Goal: Information Seeking & Learning: Learn about a topic

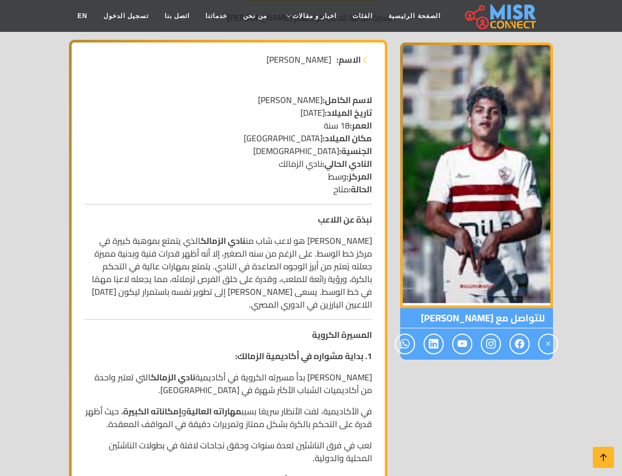
scroll to position [159, 0]
drag, startPoint x: 349, startPoint y: 123, endPoint x: 338, endPoint y: 122, distance: 10.7
click at [343, 123] on p "لاسم الكامل: محمد السيد تاريخ الميلاد: 20 مايو 2006 العمر: 18 سنة مكان الميلاد:…" at bounding box center [228, 144] width 288 height 102
drag, startPoint x: 326, startPoint y: 110, endPoint x: 321, endPoint y: 110, distance: 5.3
click at [321, 110] on p "لاسم الكامل: محمد السيد تاريخ الميلاد: 20 مايو 2006 العمر: 18 سنة مكان الميلاد:…" at bounding box center [228, 144] width 288 height 102
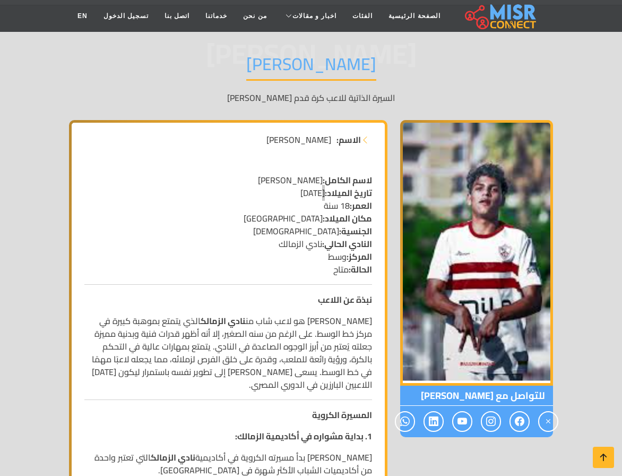
scroll to position [0, 0]
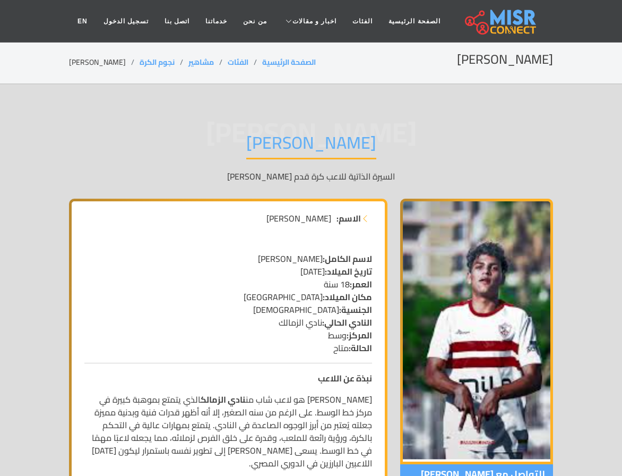
click at [346, 335] on p "لاسم الكامل: محمد السيد تاريخ الميلاد: 20 مايو 2006 العمر: 18 سنة مكان الميلاد:…" at bounding box center [228, 303] width 288 height 102
click at [397, 20] on link "الصفحة الرئيسية" at bounding box center [414, 21] width 67 height 20
click at [140, 62] on link "نجوم الكرة" at bounding box center [157, 62] width 35 height 14
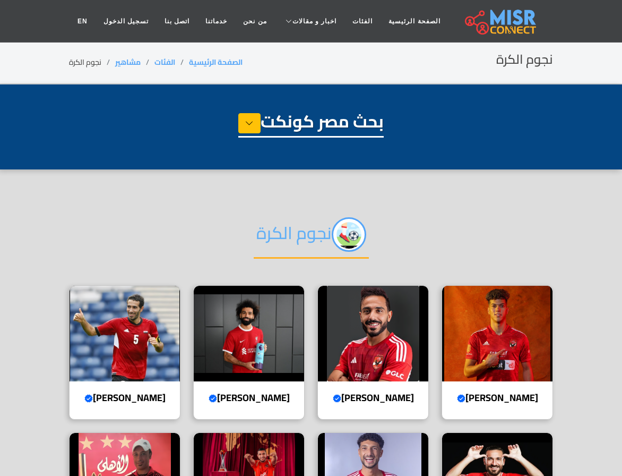
select select "**********"
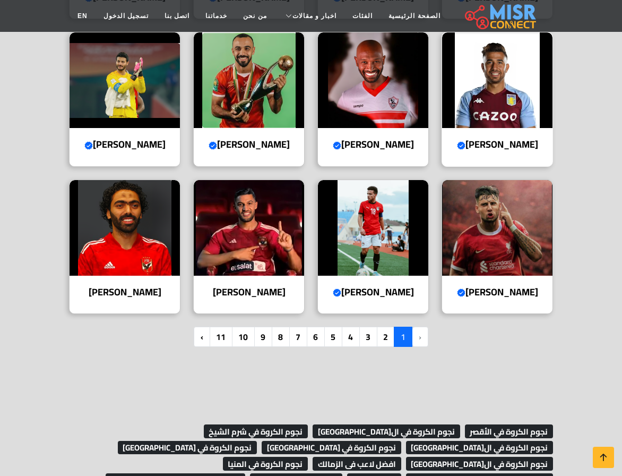
scroll to position [743, 0]
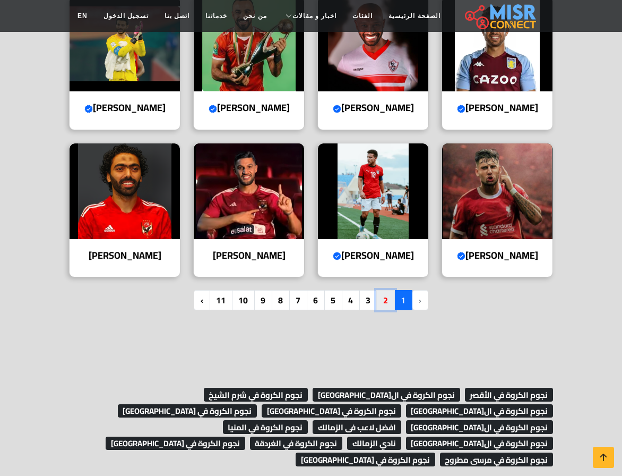
click at [384, 310] on link "2" at bounding box center [385, 300] width 19 height 20
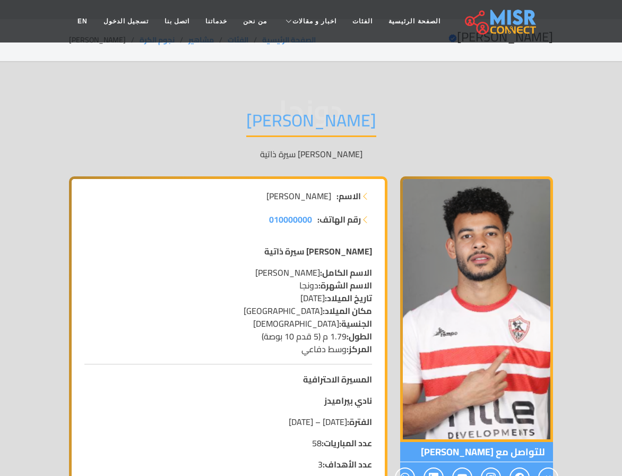
scroll to position [53, 0]
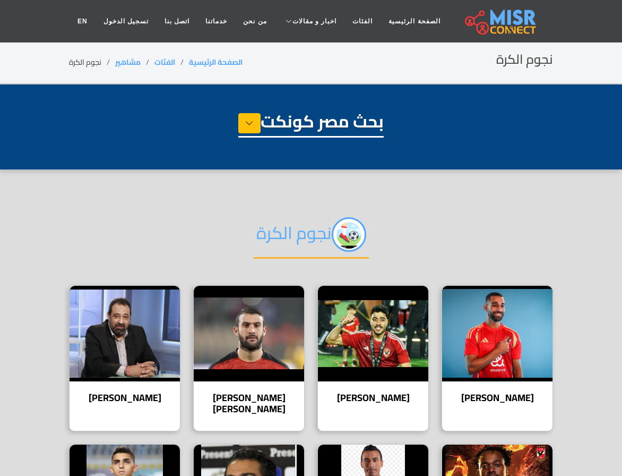
select select "**********"
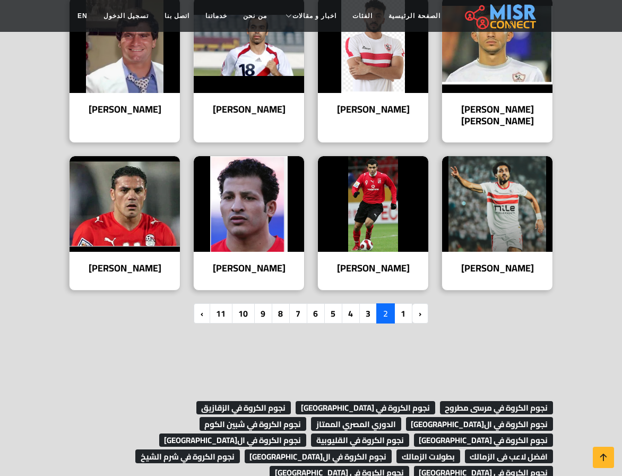
scroll to position [743, 0]
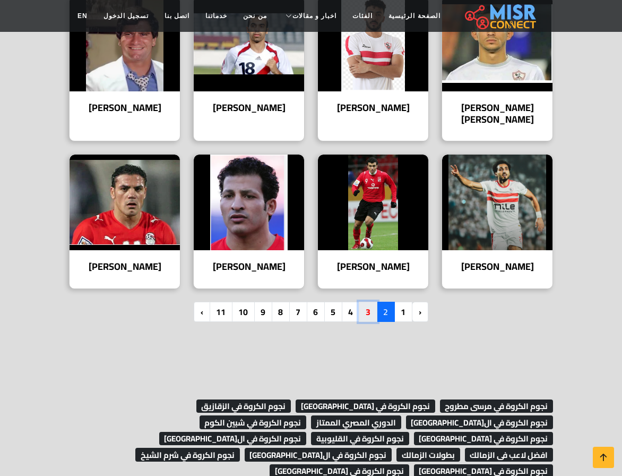
click at [368, 302] on link "3" at bounding box center [368, 312] width 19 height 20
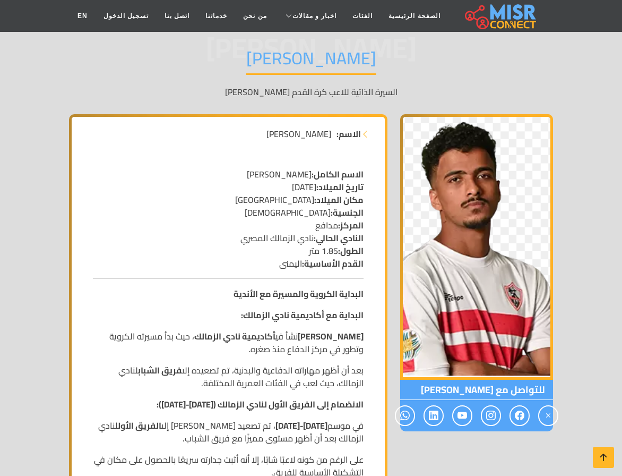
scroll to position [106, 0]
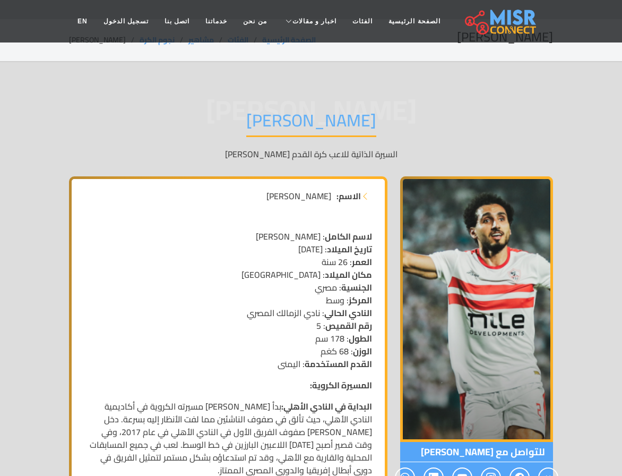
scroll to position [53, 0]
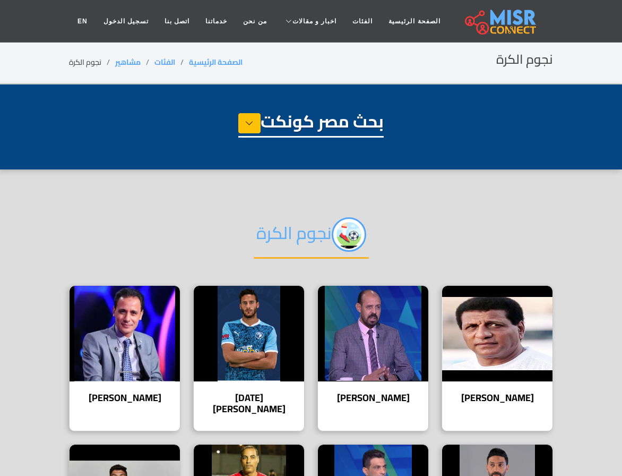
select select "**********"
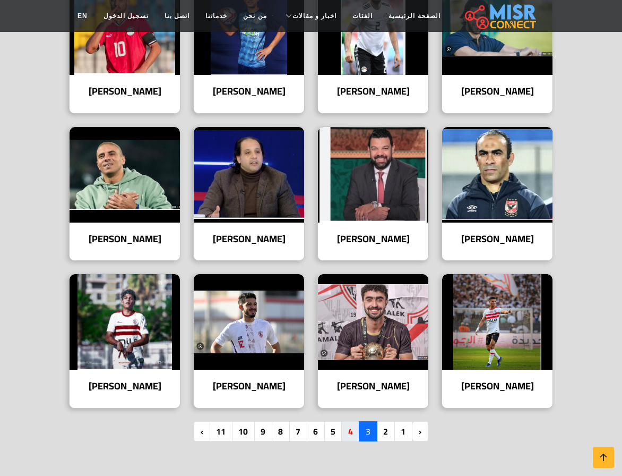
scroll to position [637, 0]
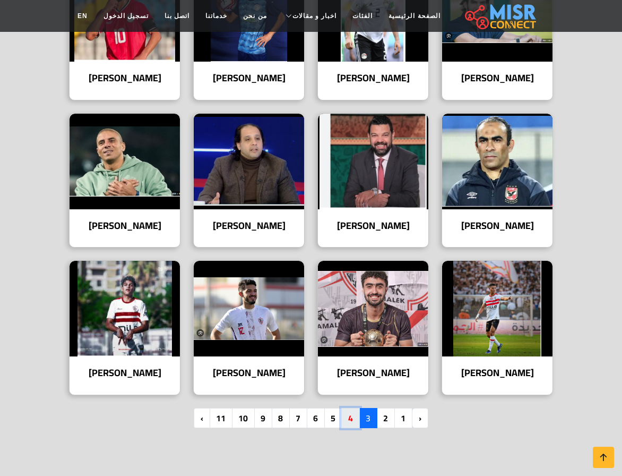
click at [354, 408] on link "4" at bounding box center [350, 418] width 19 height 20
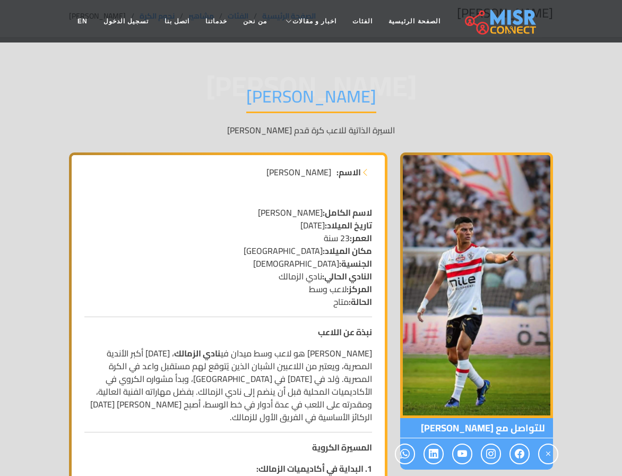
scroll to position [53, 0]
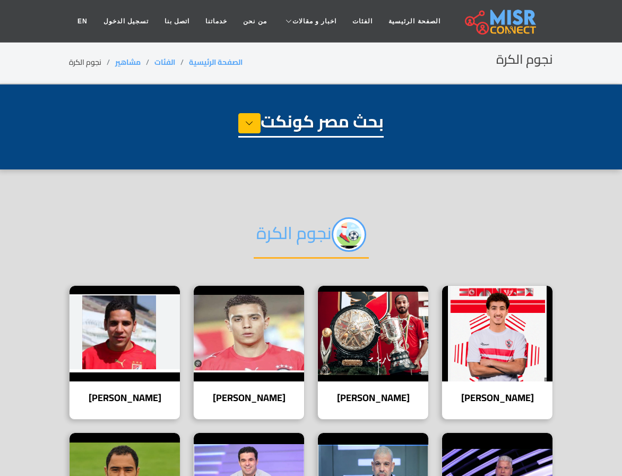
select select "**********"
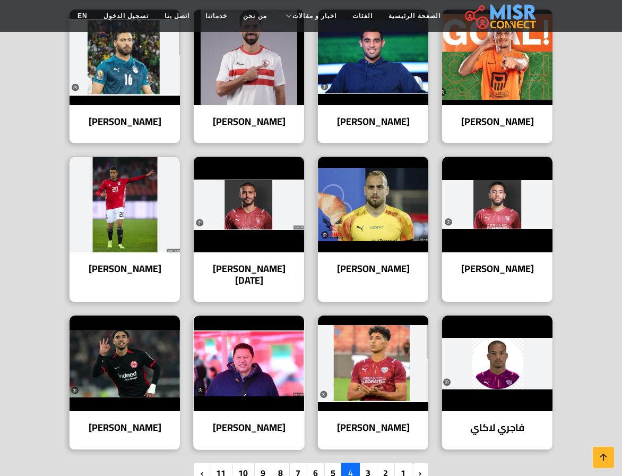
scroll to position [584, 0]
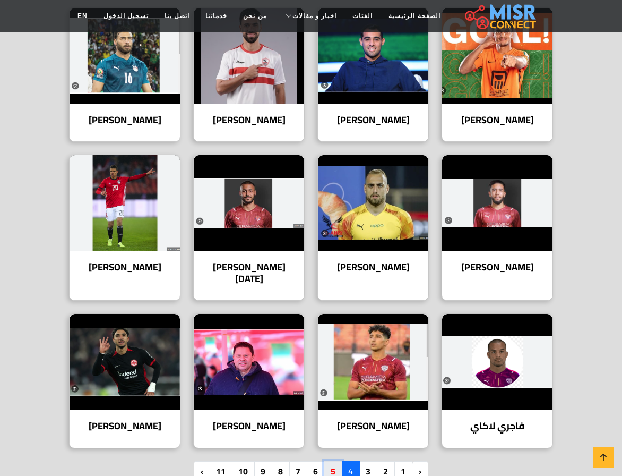
click at [333, 461] on link "5" at bounding box center [333, 471] width 19 height 20
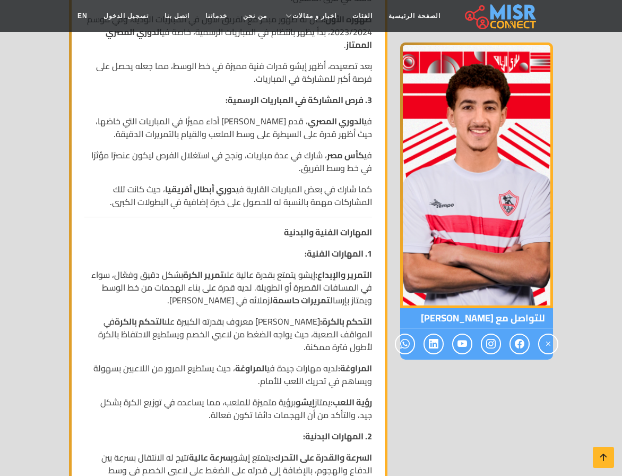
scroll to position [637, 0]
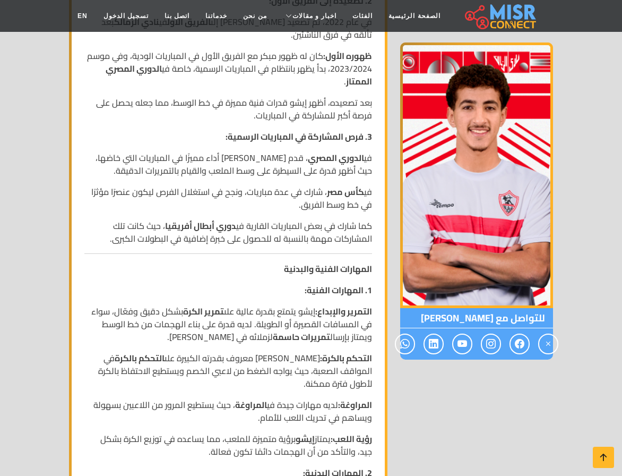
drag, startPoint x: 517, startPoint y: 344, endPoint x: 517, endPoint y: 364, distance: 20.2
click at [517, 364] on div "للتواصل مع أحمد عبد الرحيم إيشو" at bounding box center [477, 315] width 166 height 1506
click at [519, 342] on icon at bounding box center [520, 344] width 10 height 18
click at [435, 345] on icon at bounding box center [434, 344] width 10 height 18
click at [467, 343] on icon at bounding box center [463, 344] width 10 height 18
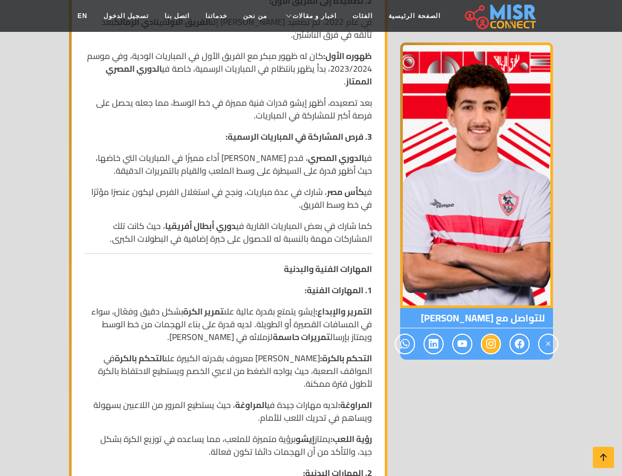
click at [497, 343] on span at bounding box center [491, 343] width 20 height 21
click at [552, 343] on icon at bounding box center [549, 344] width 10 height 18
click at [410, 342] on span at bounding box center [405, 343] width 20 height 21
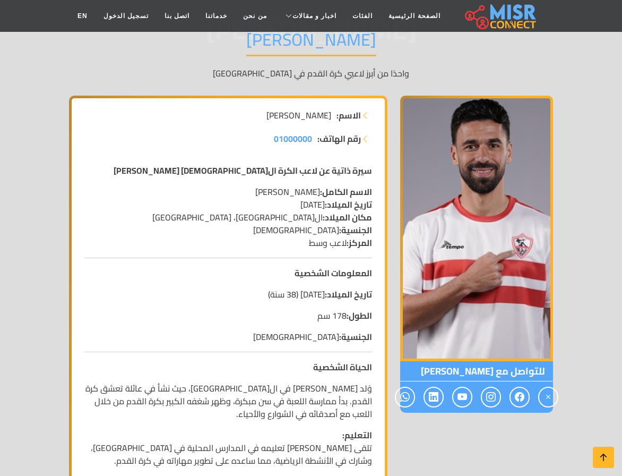
scroll to position [106, 0]
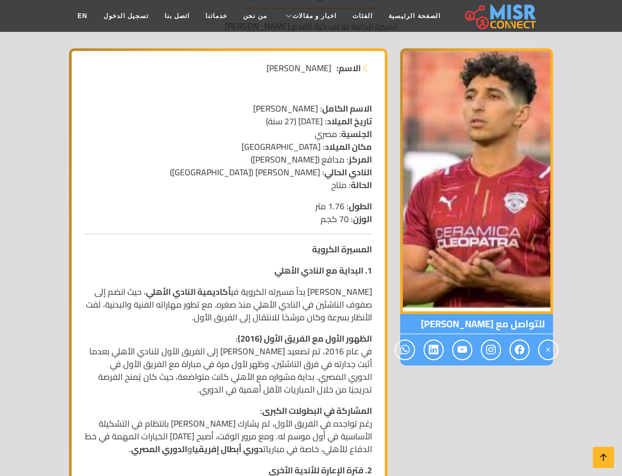
scroll to position [159, 0]
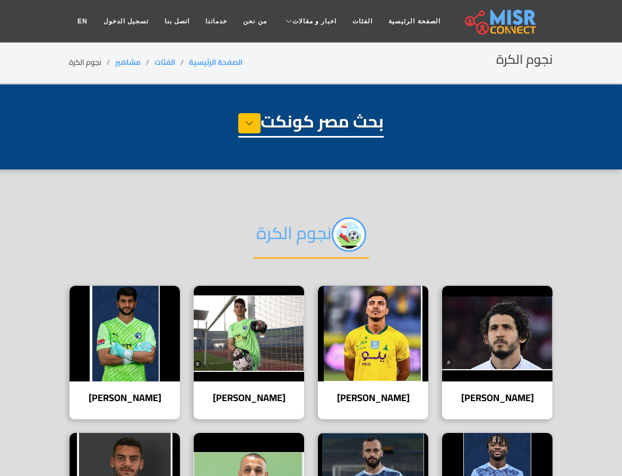
select select "**********"
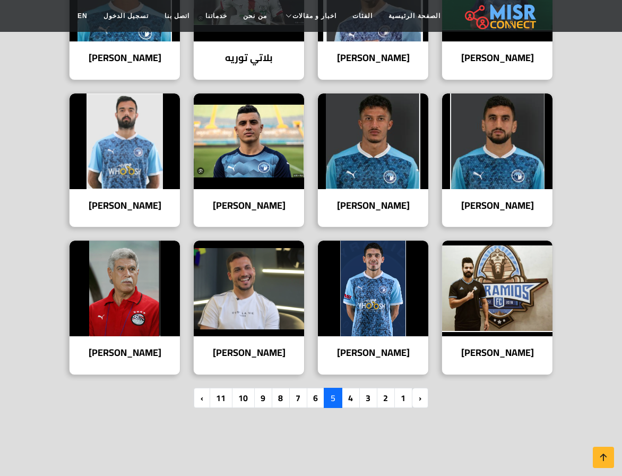
scroll to position [637, 0]
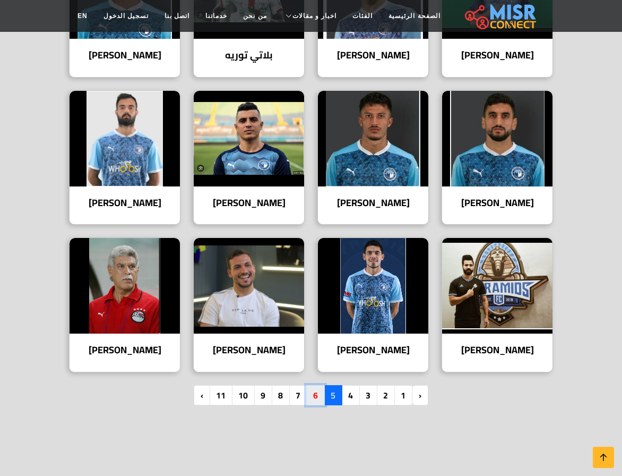
click at [318, 391] on link "6" at bounding box center [315, 395] width 19 height 20
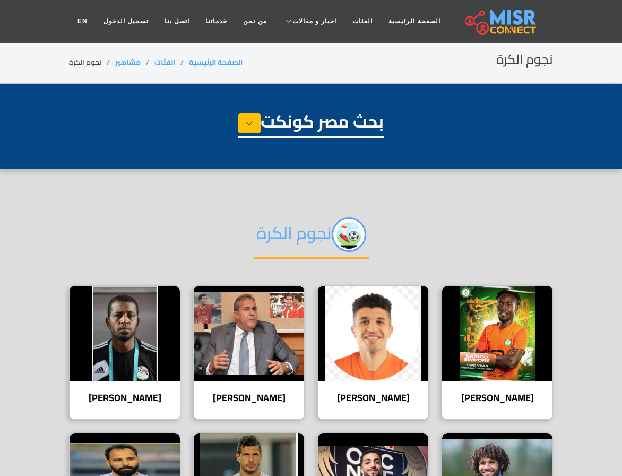
select select "**********"
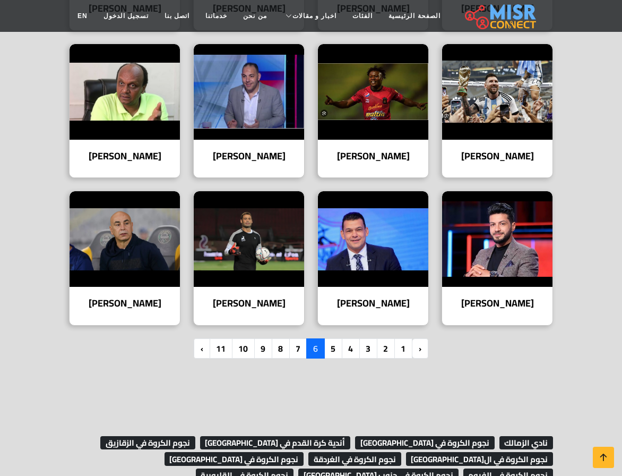
scroll to position [690, 0]
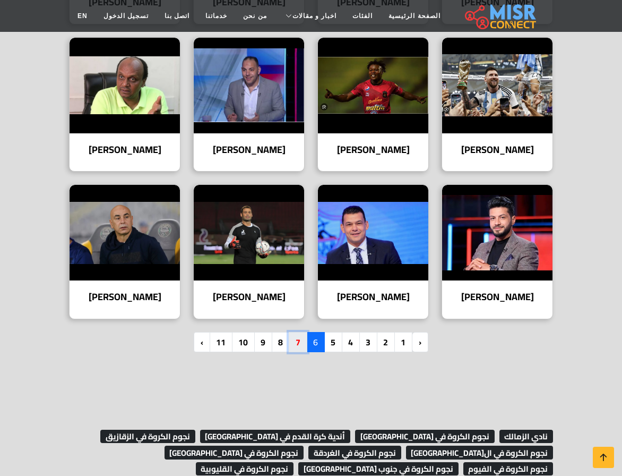
click at [293, 341] on link "7" at bounding box center [298, 342] width 19 height 20
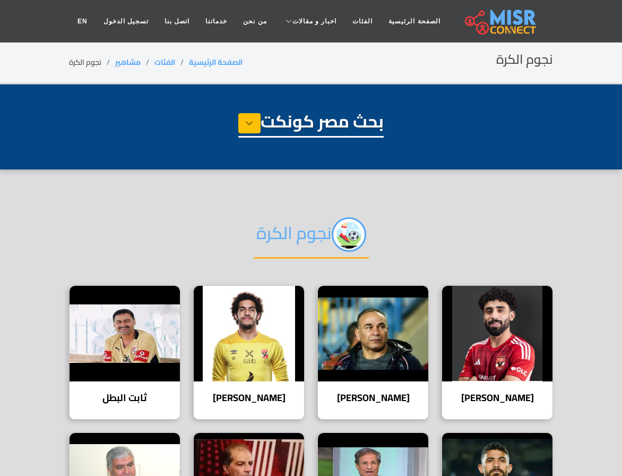
select select "**********"
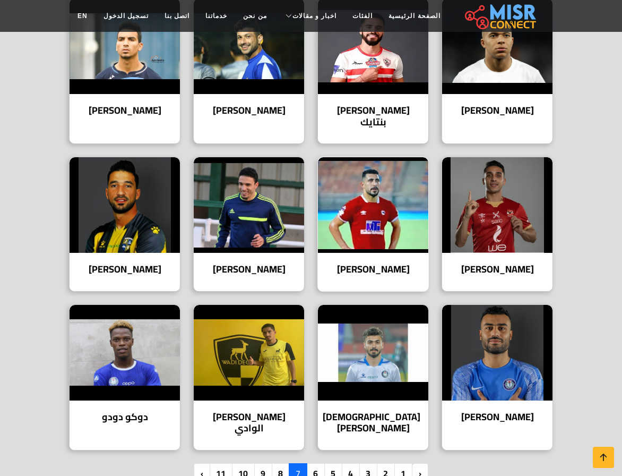
scroll to position [584, 0]
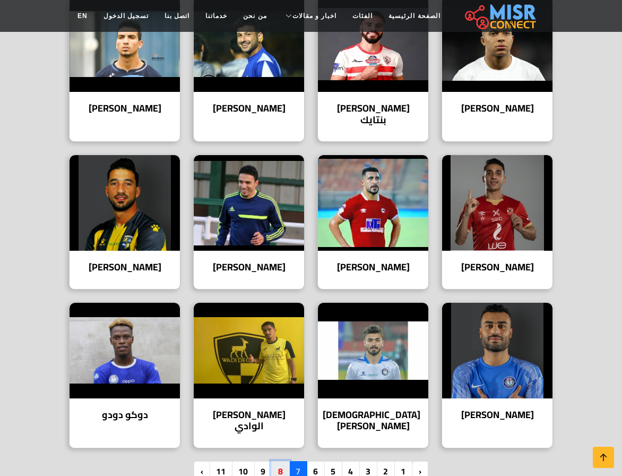
click at [275, 461] on link "8" at bounding box center [280, 471] width 19 height 20
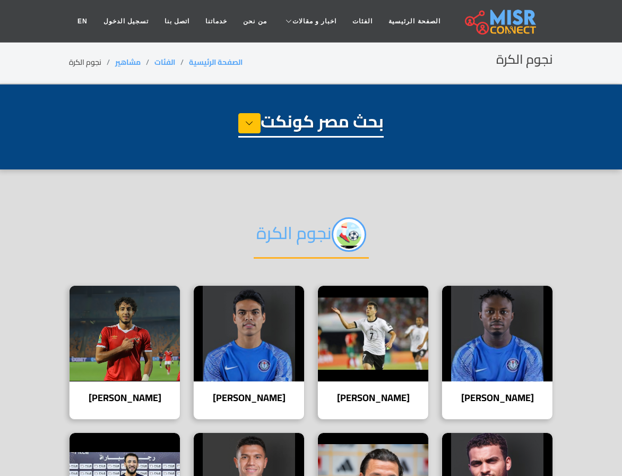
select select "**********"
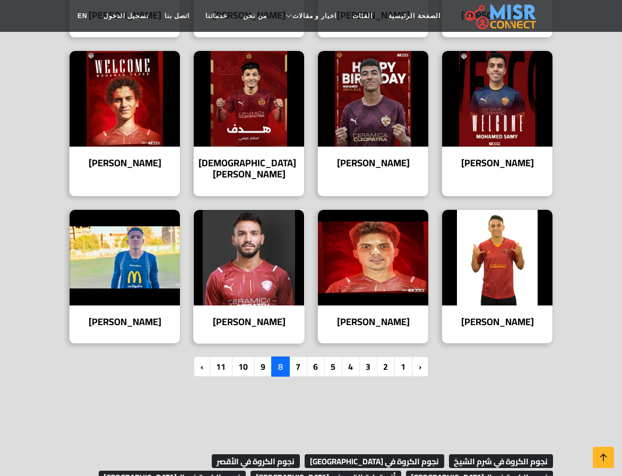
scroll to position [690, 0]
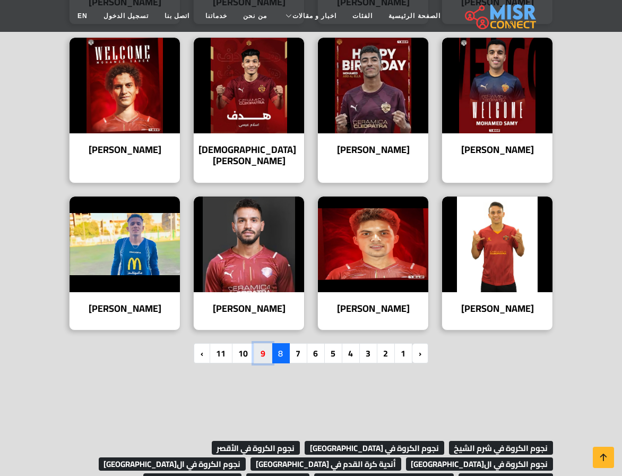
click at [263, 354] on link "9" at bounding box center [263, 353] width 19 height 20
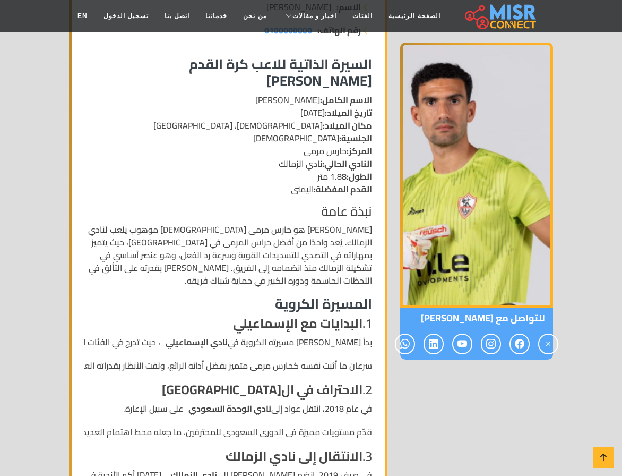
scroll to position [212, 0]
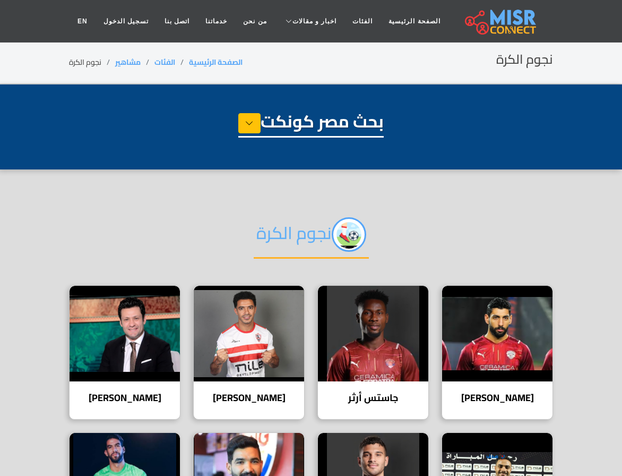
select select "**********"
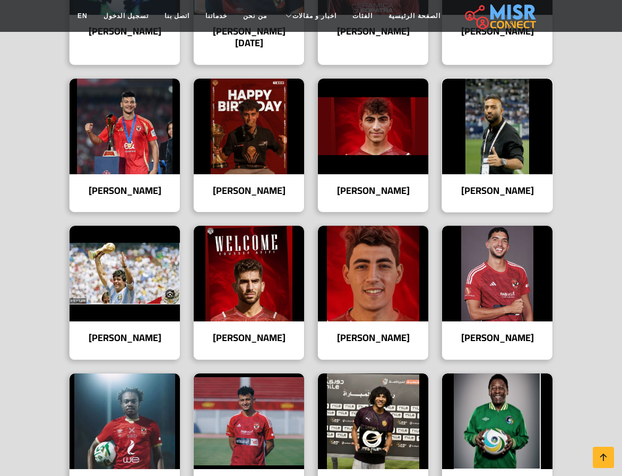
scroll to position [584, 0]
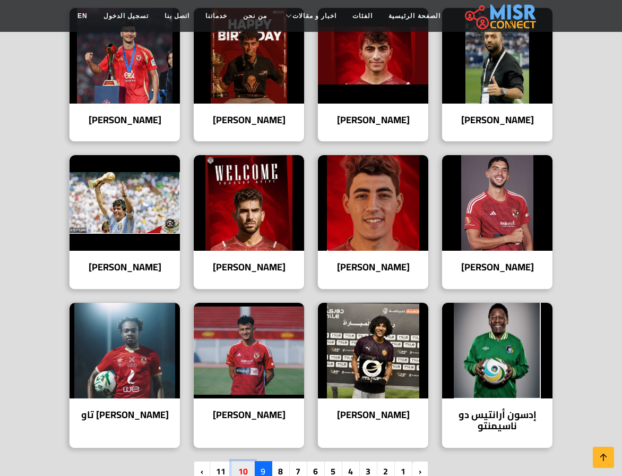
click at [239, 465] on link "10" at bounding box center [242, 471] width 23 height 20
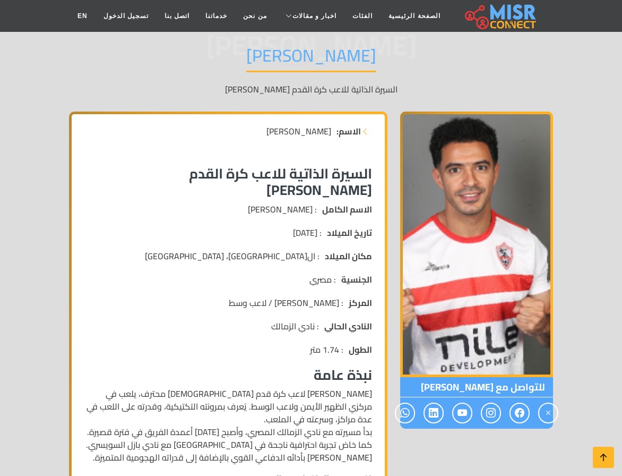
scroll to position [106, 0]
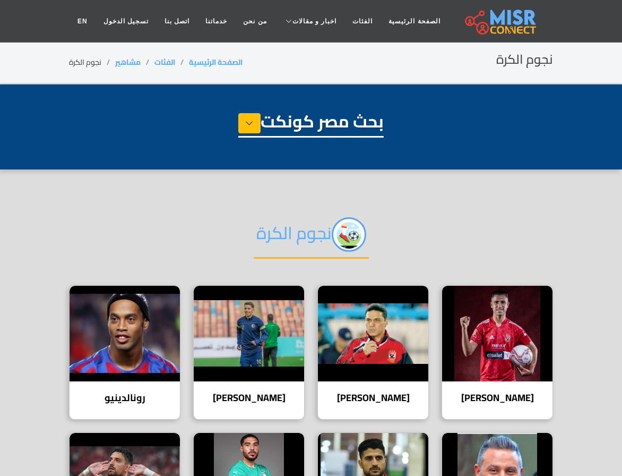
select select "**********"
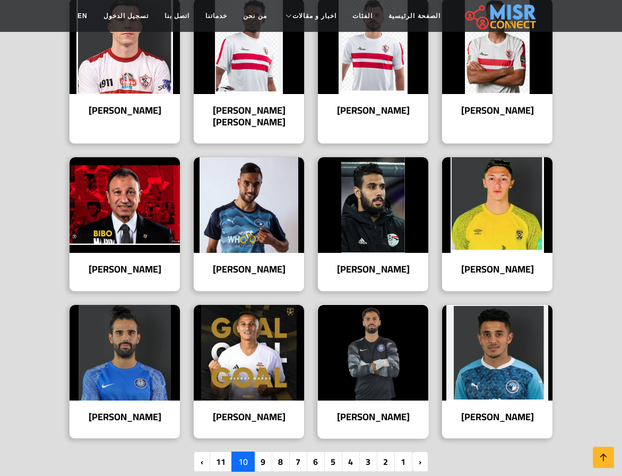
scroll to position [584, 0]
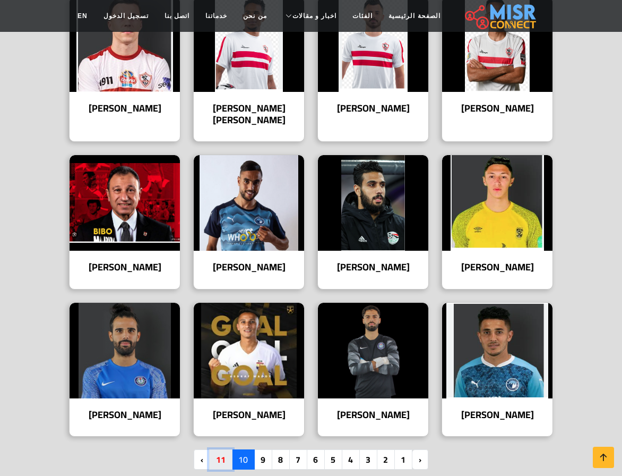
click at [220, 449] on link "11" at bounding box center [220, 459] width 23 height 20
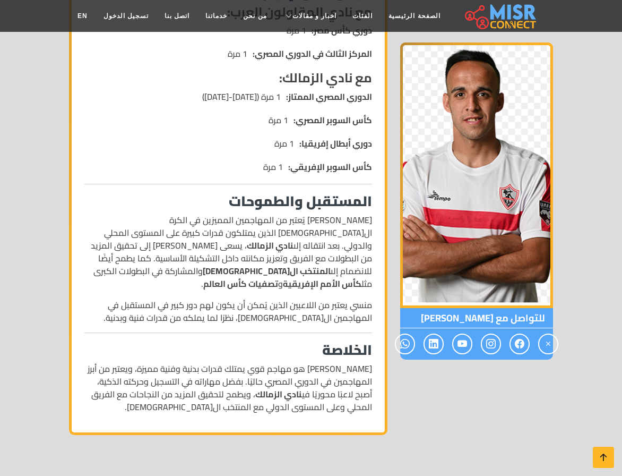
scroll to position [956, 0]
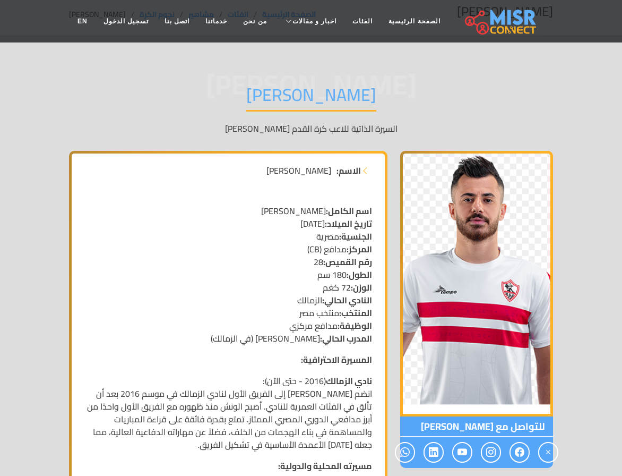
scroll to position [53, 0]
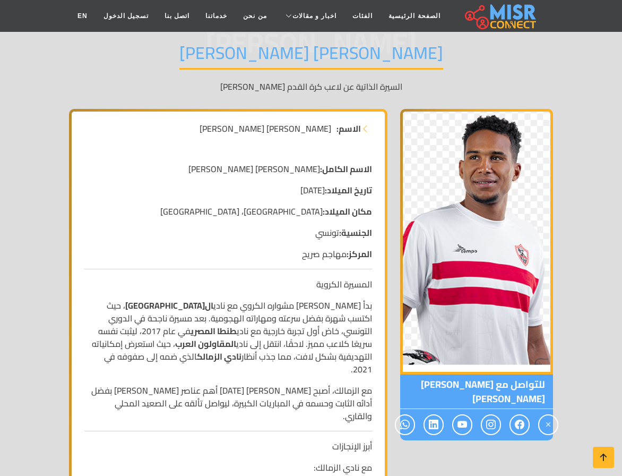
scroll to position [106, 0]
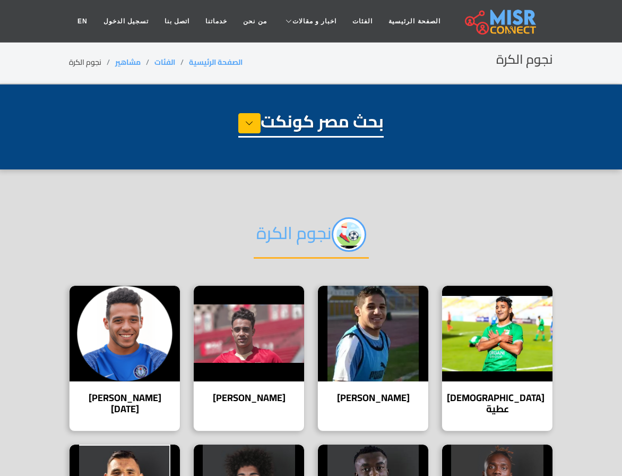
select select "**********"
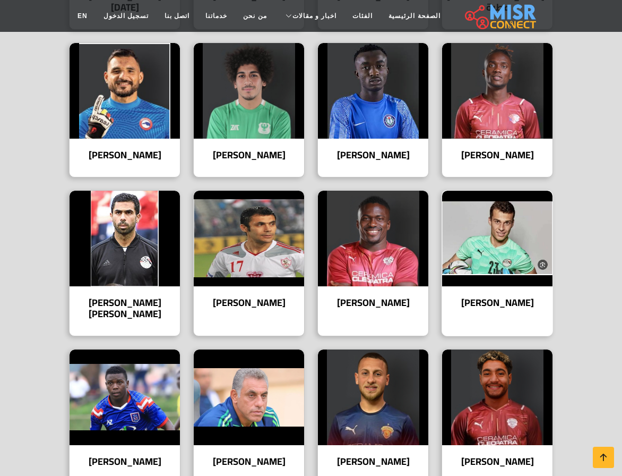
scroll to position [531, 0]
